Goal: Contribute content

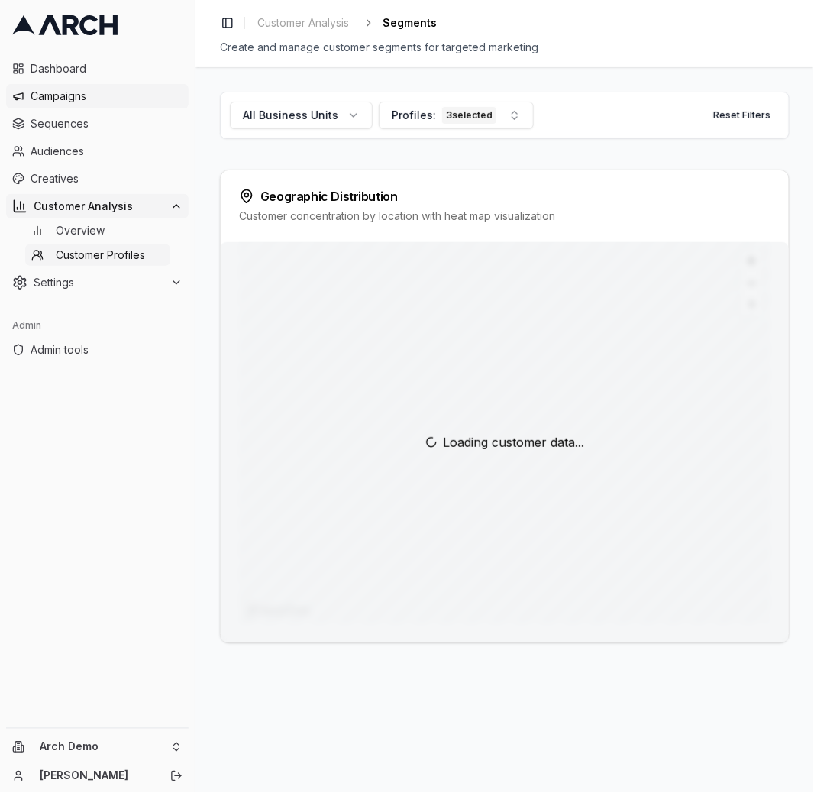
click at [45, 103] on span "Campaigns" at bounding box center [107, 96] width 152 height 15
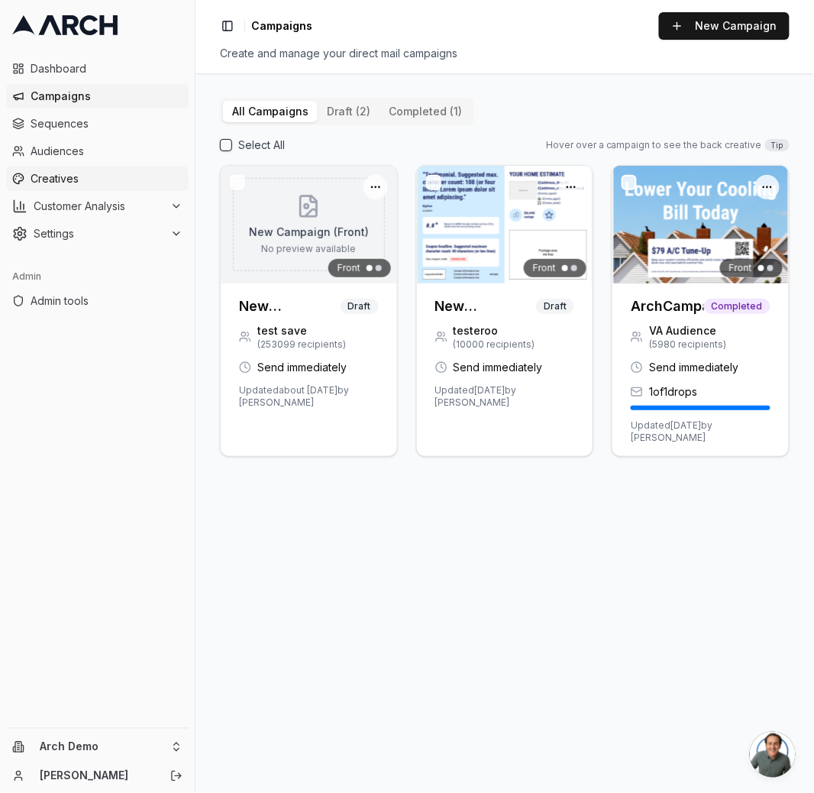
click at [76, 170] on link "Creatives" at bounding box center [97, 179] width 183 height 24
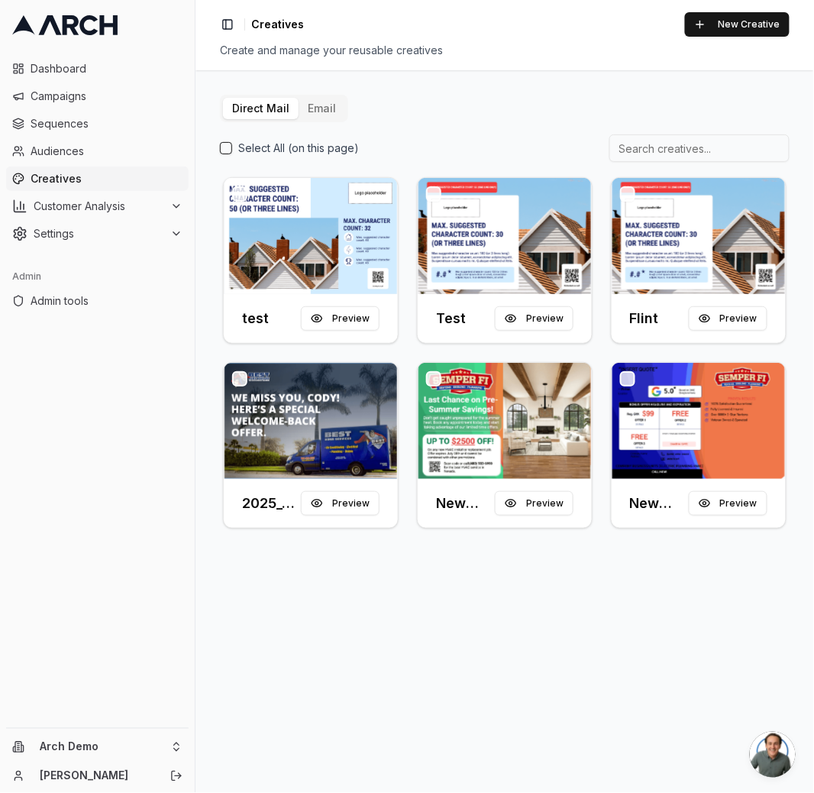
click at [334, 112] on button "Email" at bounding box center [322, 108] width 47 height 21
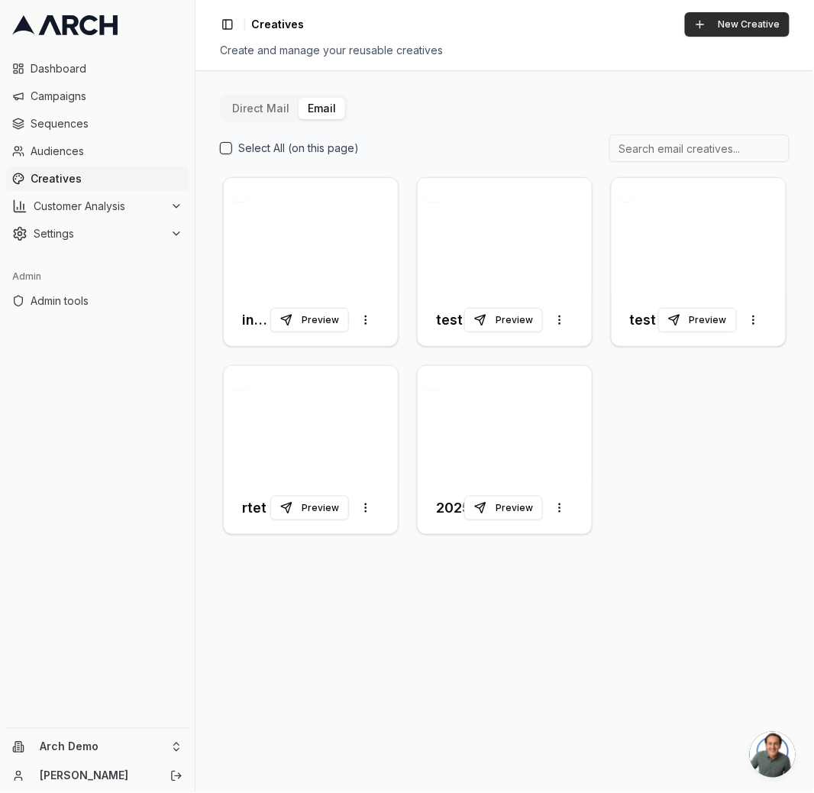
click at [721, 26] on button "New Creative" at bounding box center [737, 24] width 105 height 24
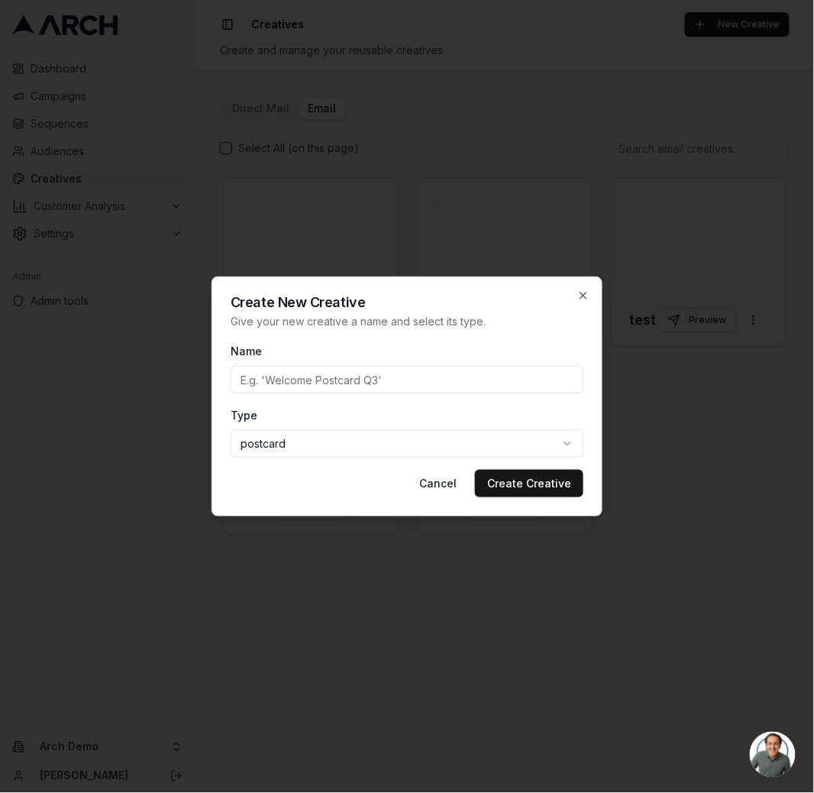
click at [291, 439] on body "Dashboard Campaigns Sequences Audiences Creatives Customer Analysis Settings Ad…" at bounding box center [407, 396] width 814 height 793
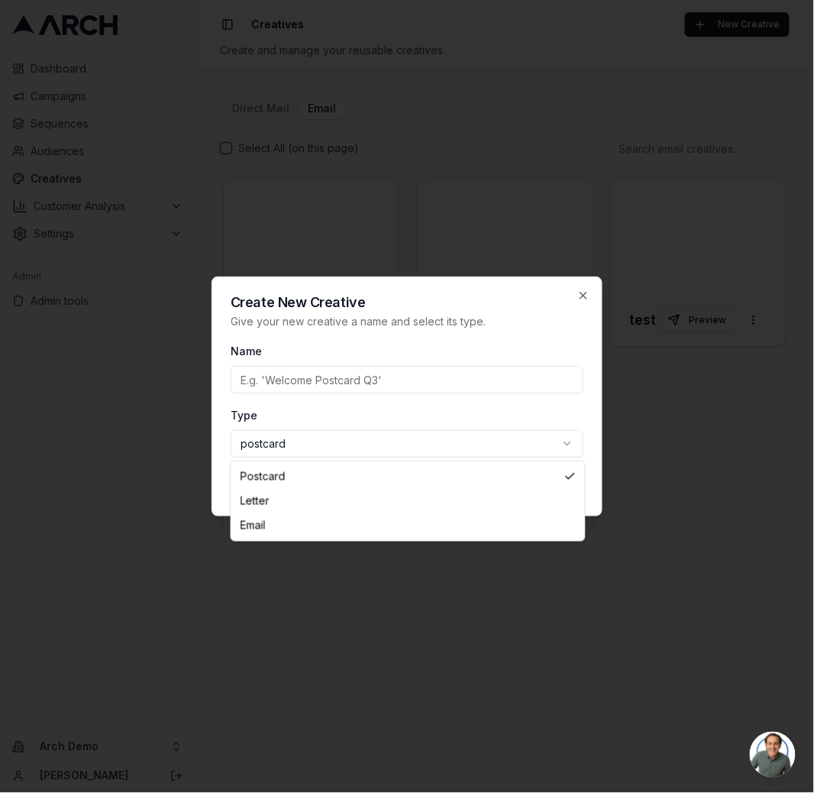
select select "email"
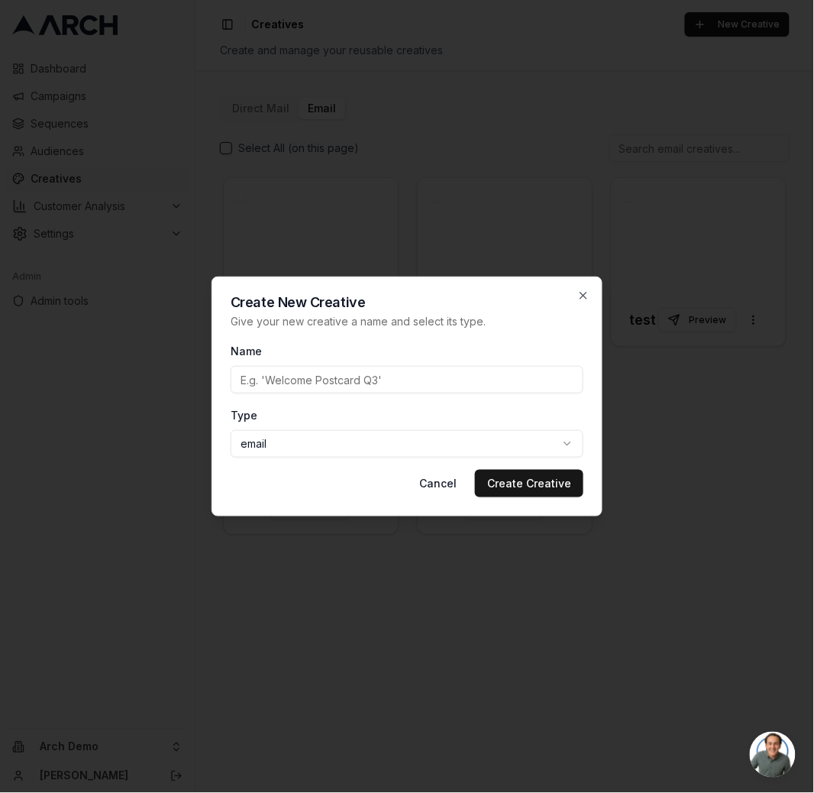
click at [386, 387] on input "Name" at bounding box center [407, 379] width 353 height 27
type input "test"
click at [513, 477] on button "Create Creative" at bounding box center [529, 483] width 108 height 27
